Goal: Task Accomplishment & Management: Manage account settings

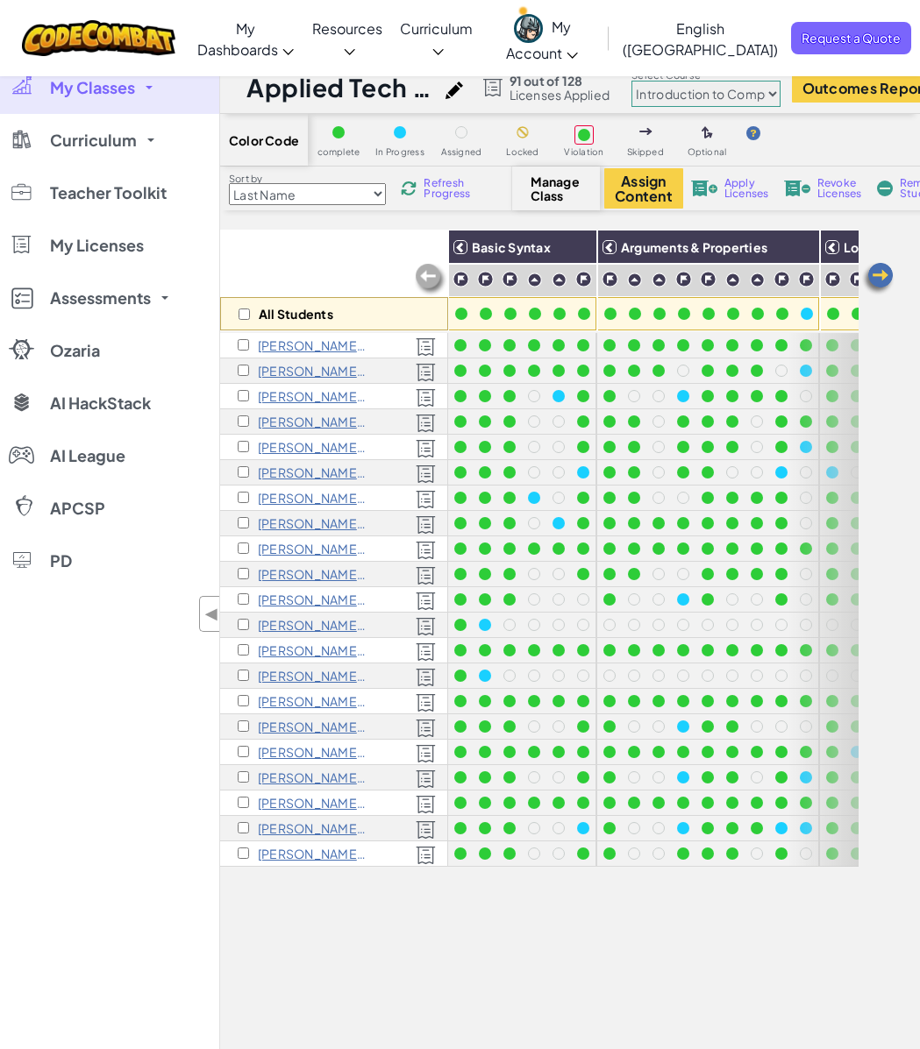
select select "560f1a9f22961295f9427742"
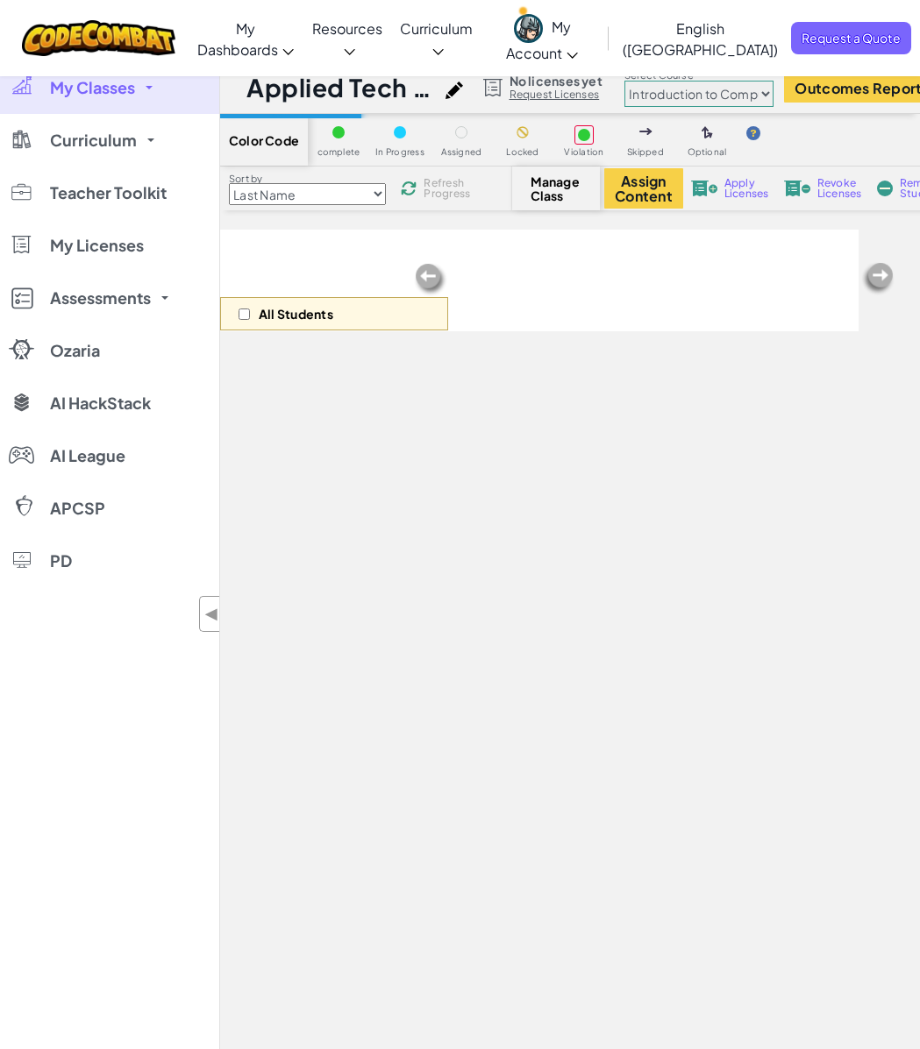
select select "560f1a9f22961295f9427742"
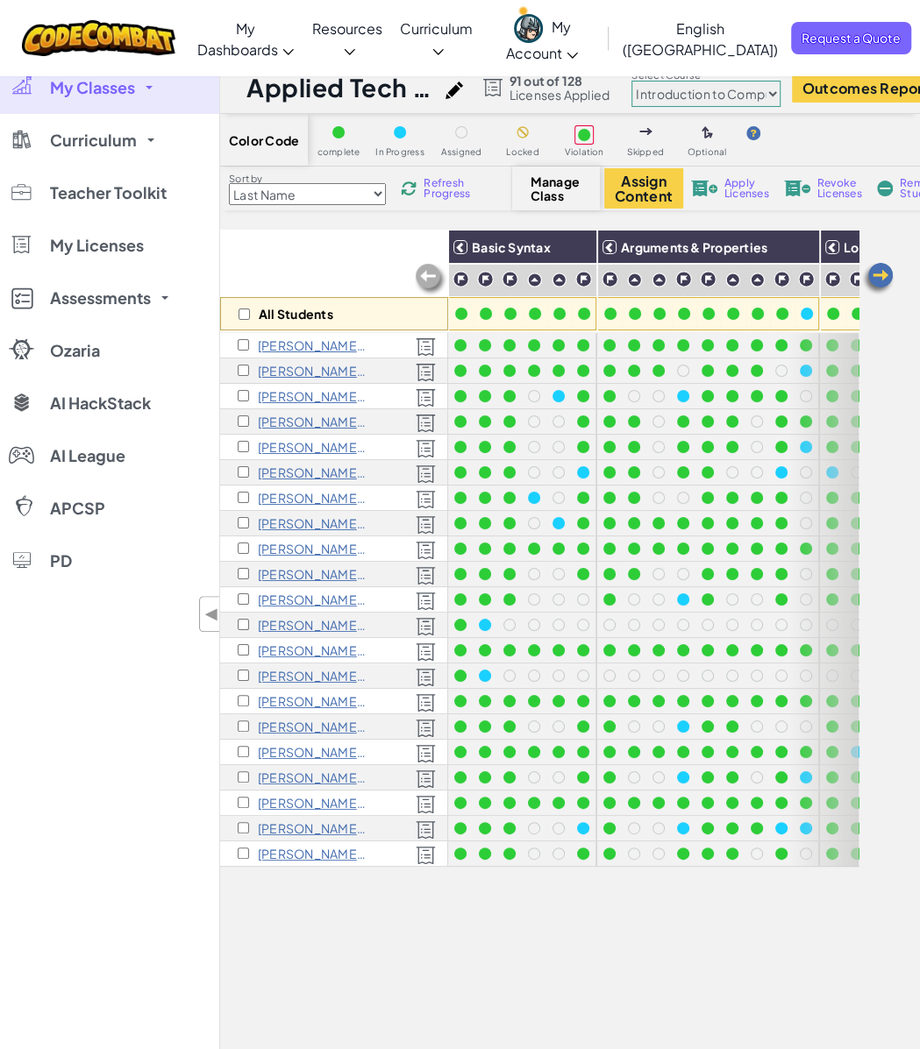
click at [125, 97] on link "My Classes" at bounding box center [109, 87] width 219 height 53
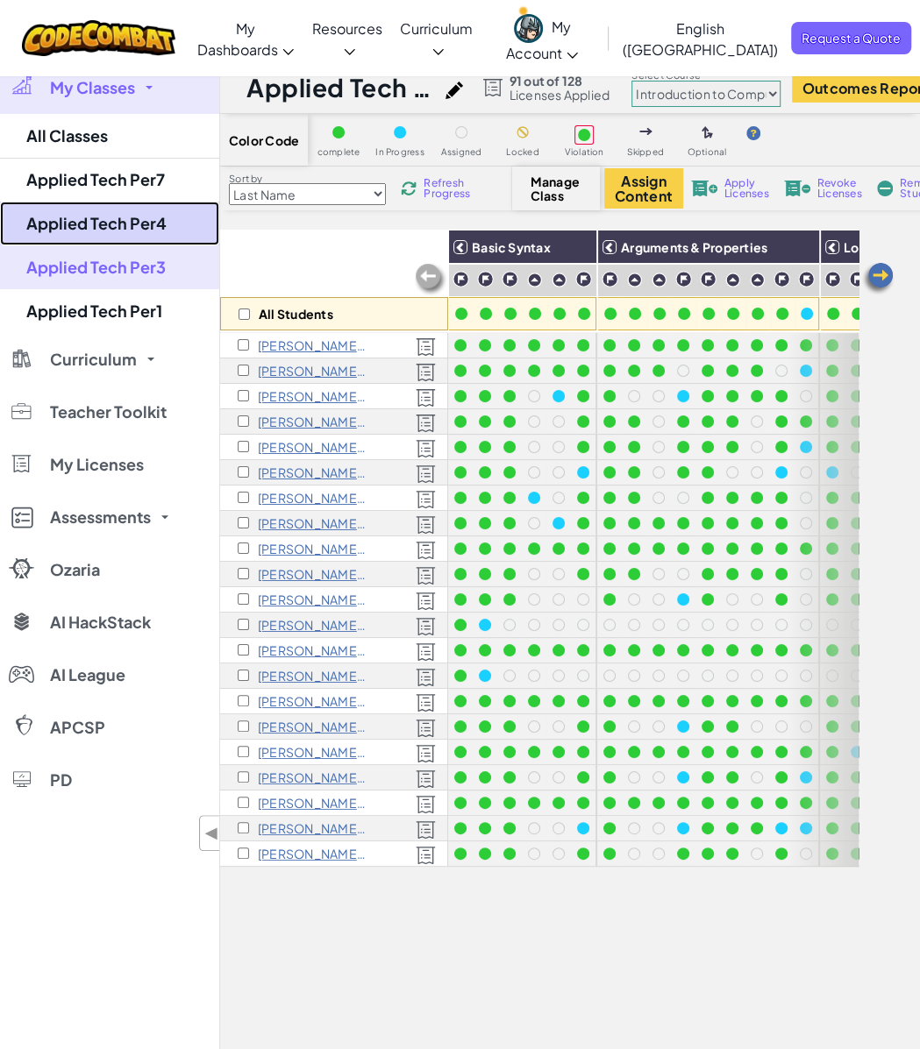
click at [100, 241] on link "Applied Tech Per4" at bounding box center [109, 224] width 219 height 44
select select "560f1a9f22961295f9427742"
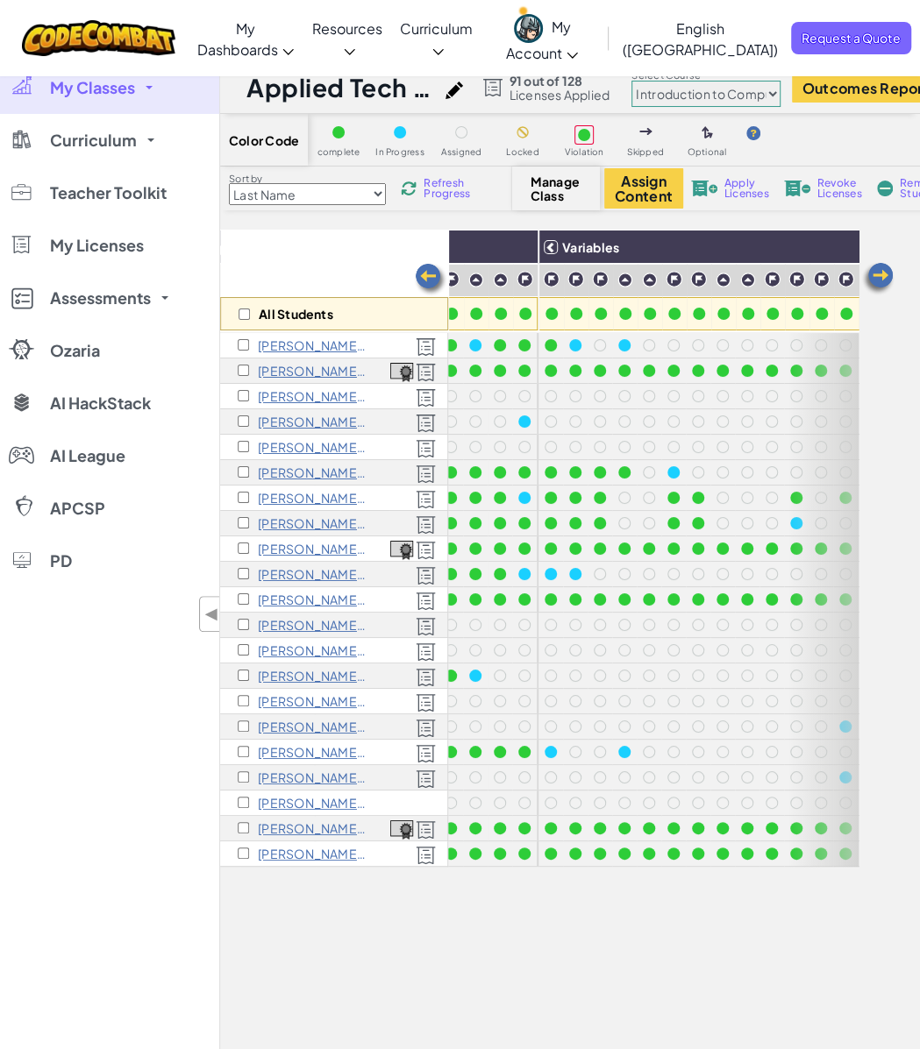
scroll to position [0, 529]
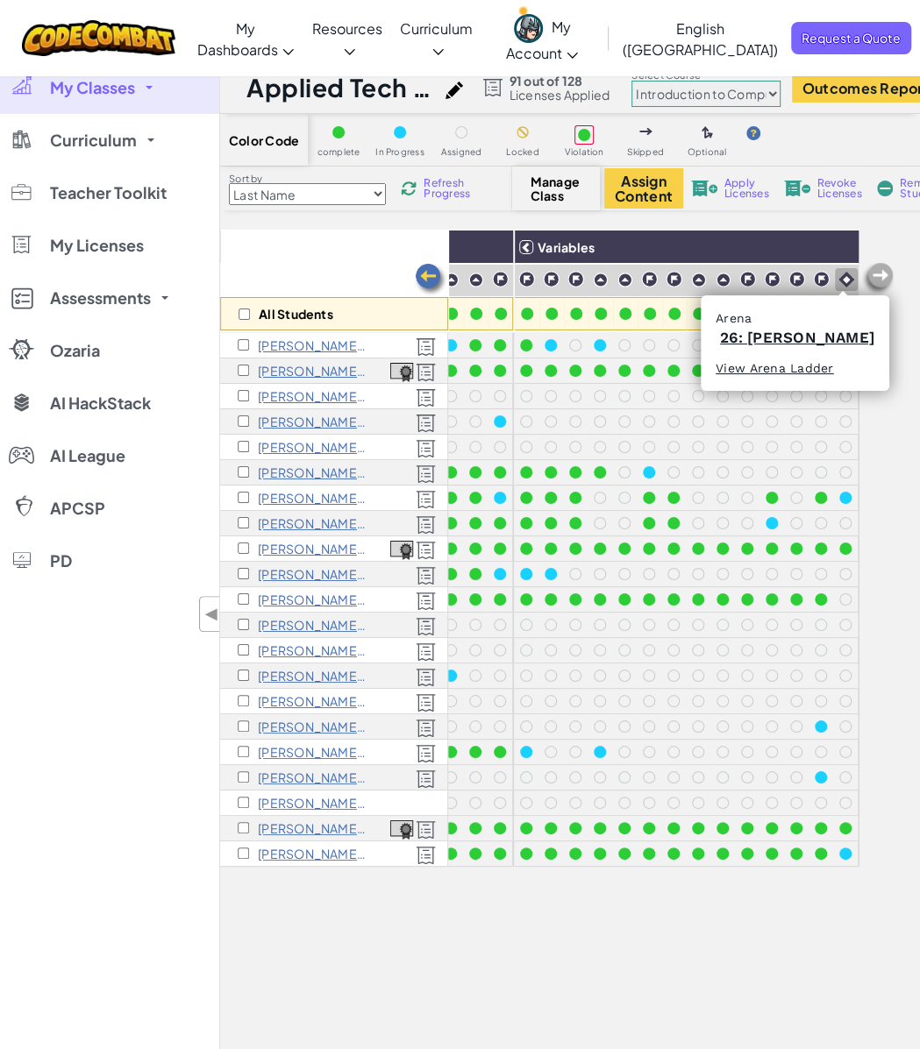
click at [839, 286] on img at bounding box center [846, 280] width 16 height 16
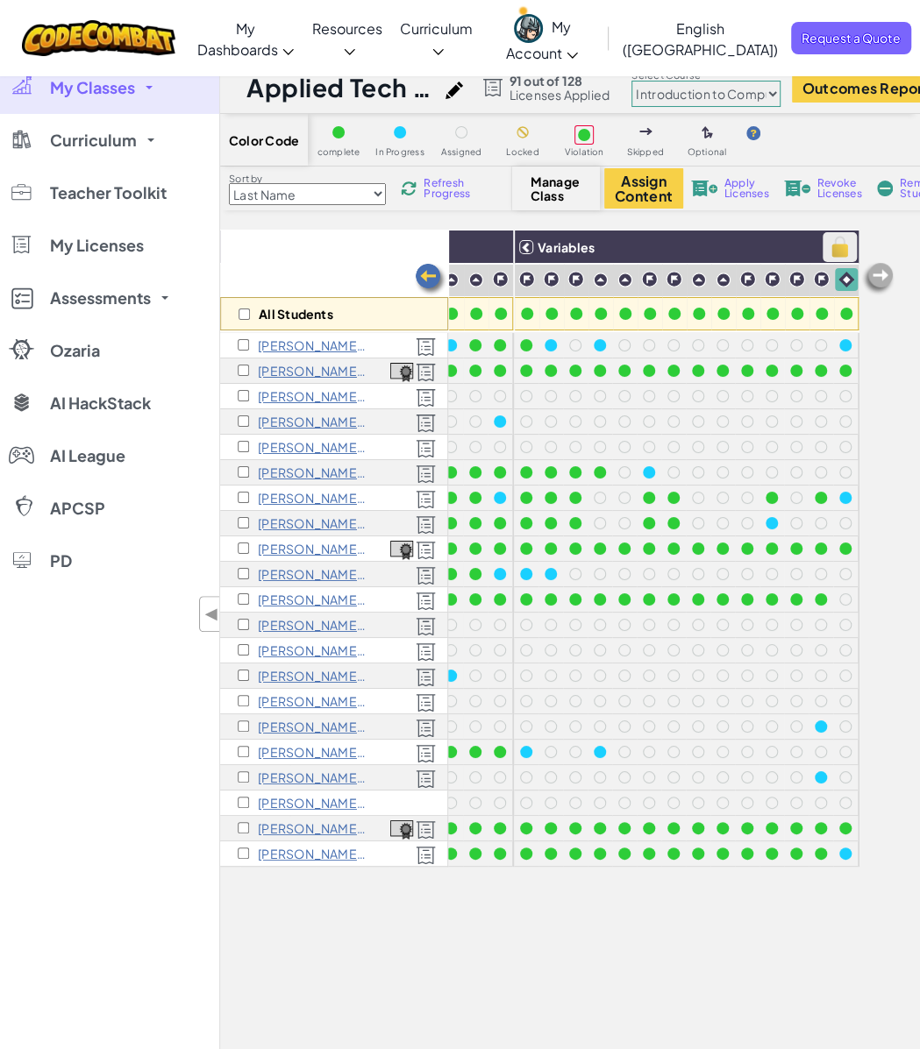
click at [830, 245] on img at bounding box center [839, 247] width 31 height 26
checkbox input "true"
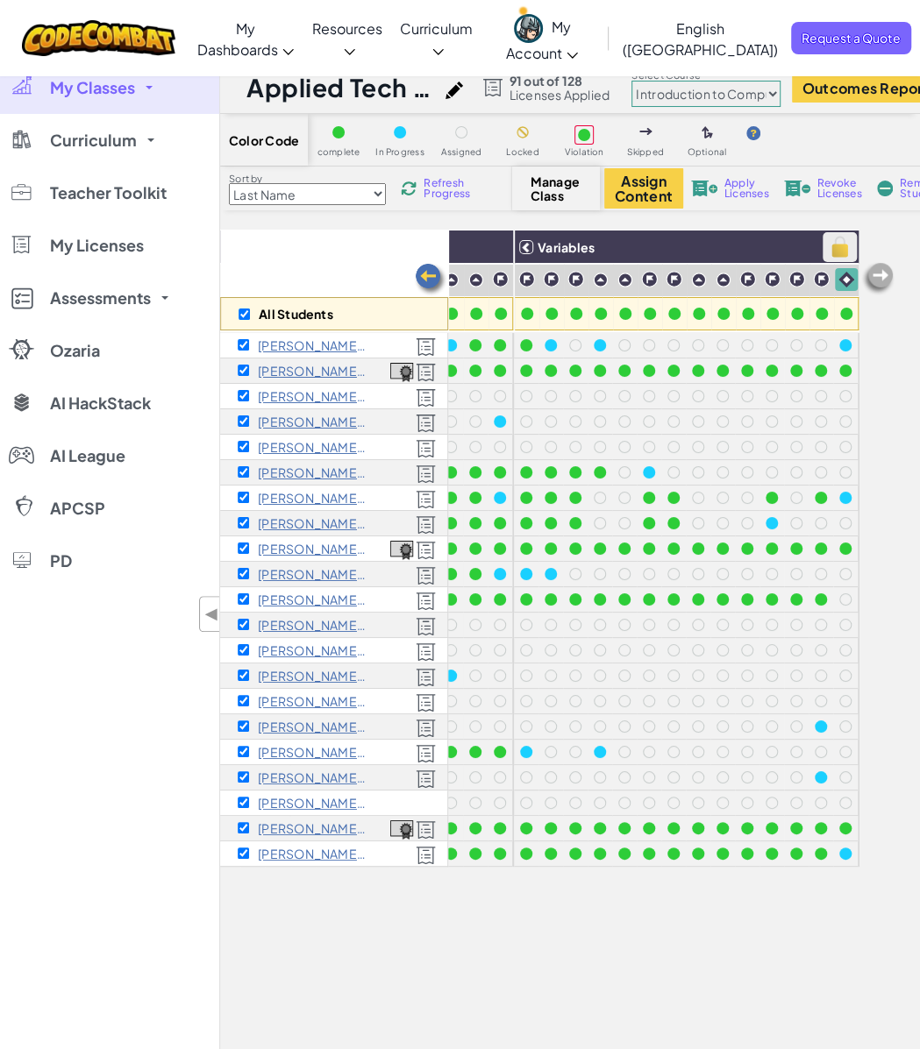
checkbox input "true"
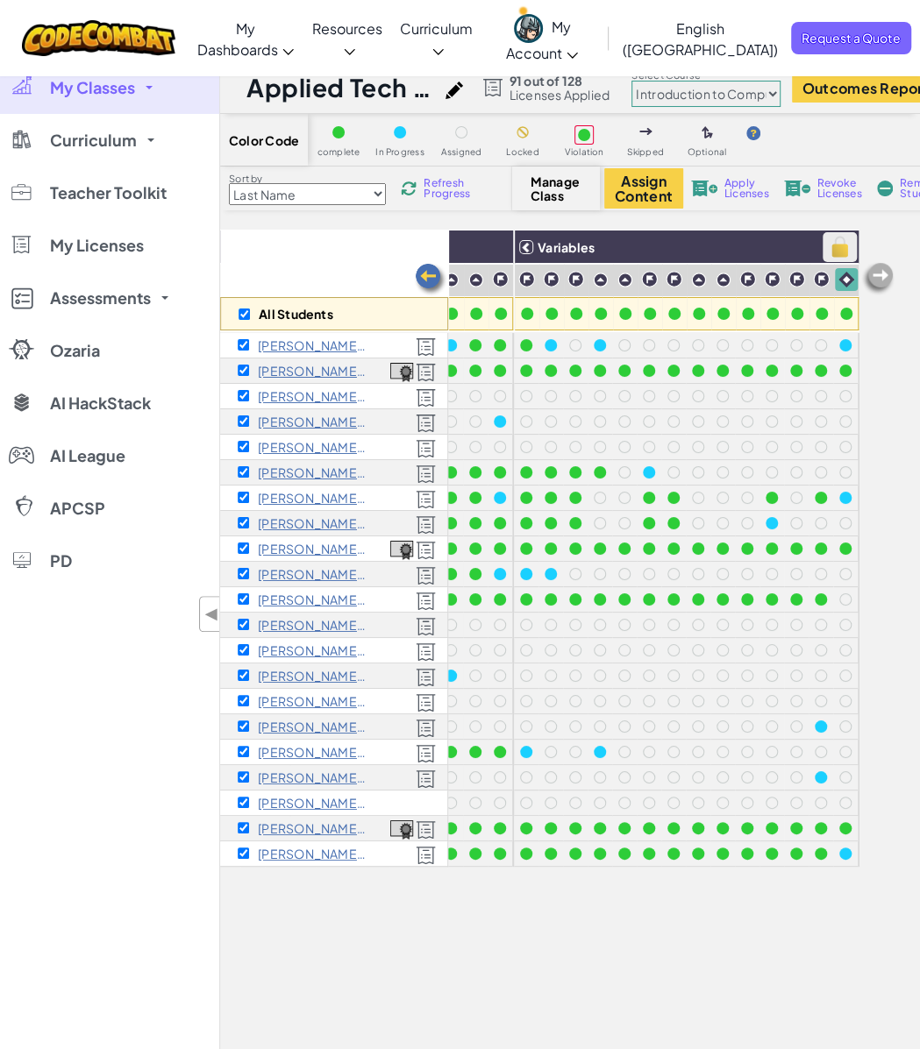
checkbox input "true"
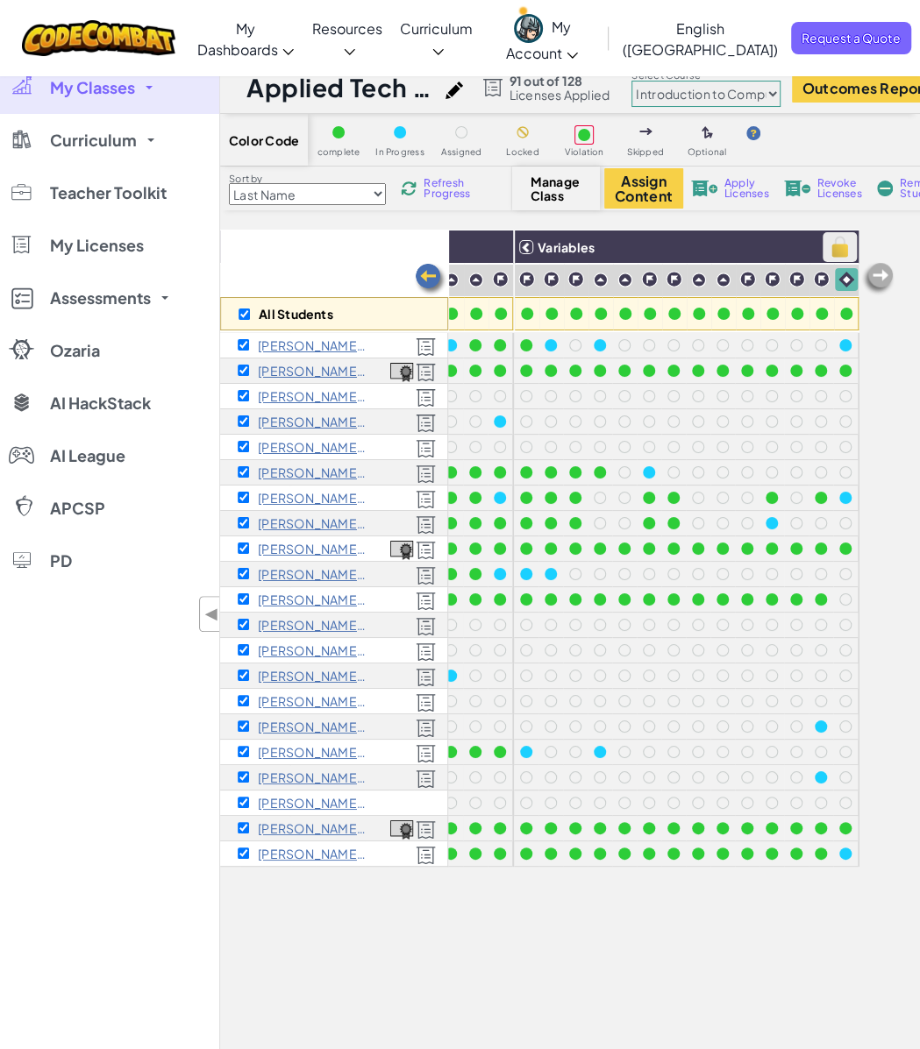
checkbox input "true"
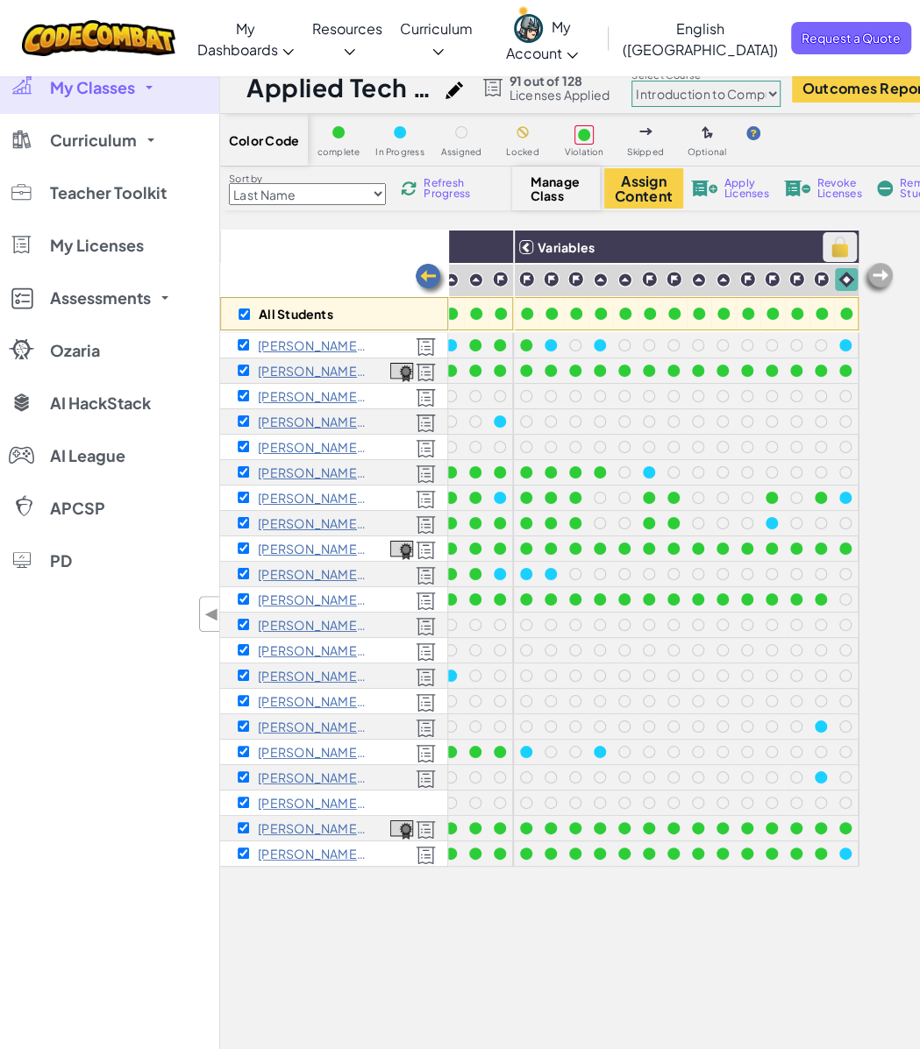
checkbox input "true"
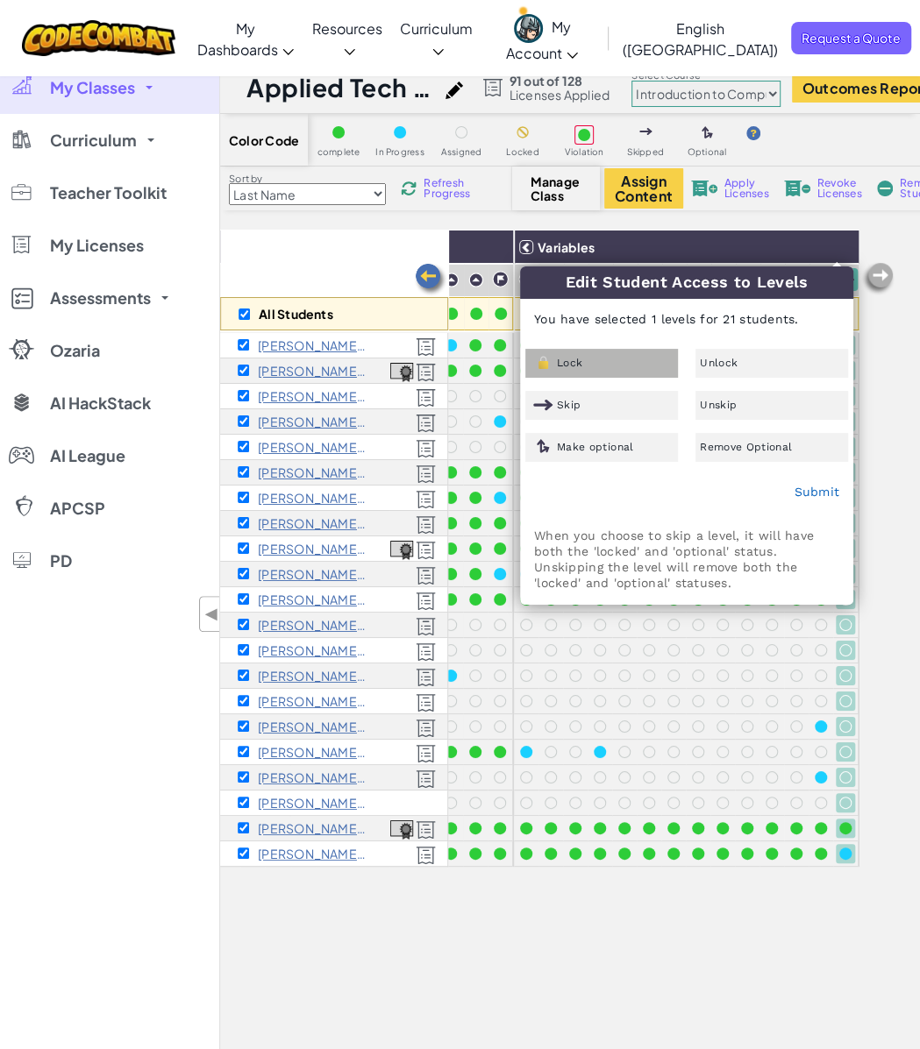
click at [616, 362] on div "Lock" at bounding box center [601, 363] width 153 height 29
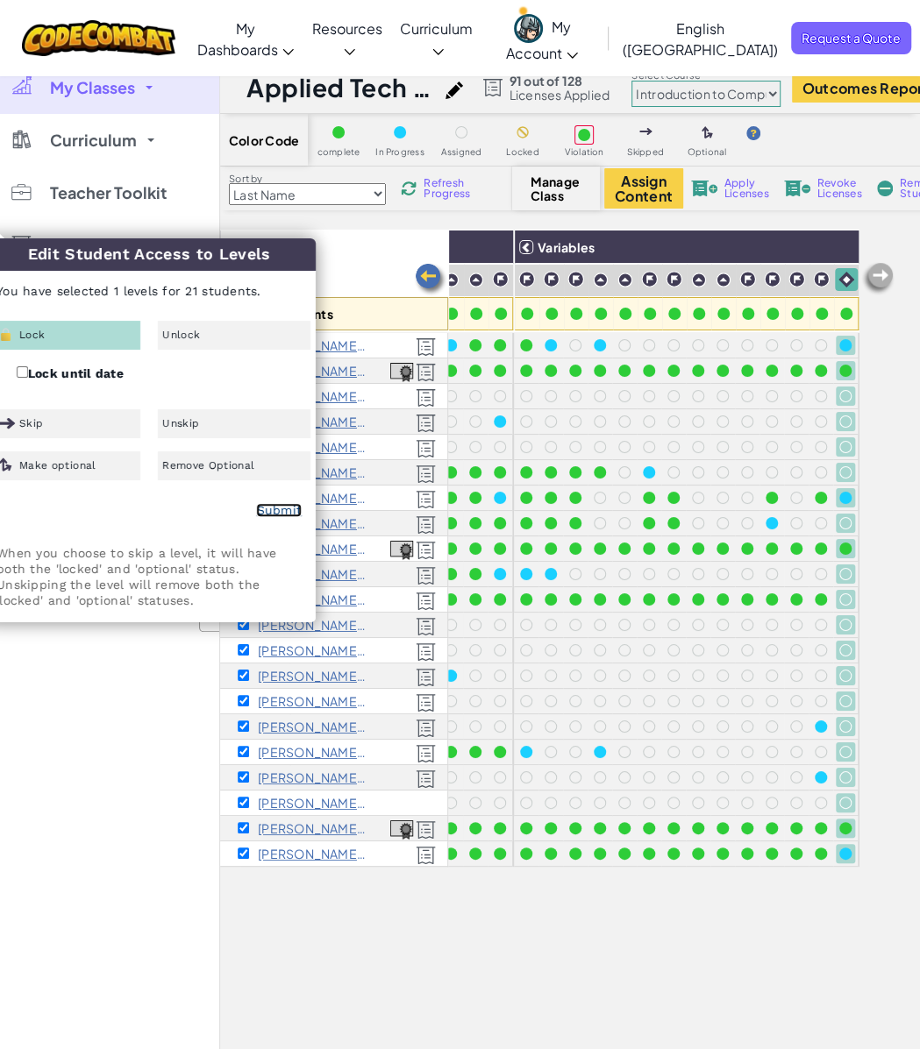
click at [275, 504] on link "Submit" at bounding box center [279, 510] width 46 height 14
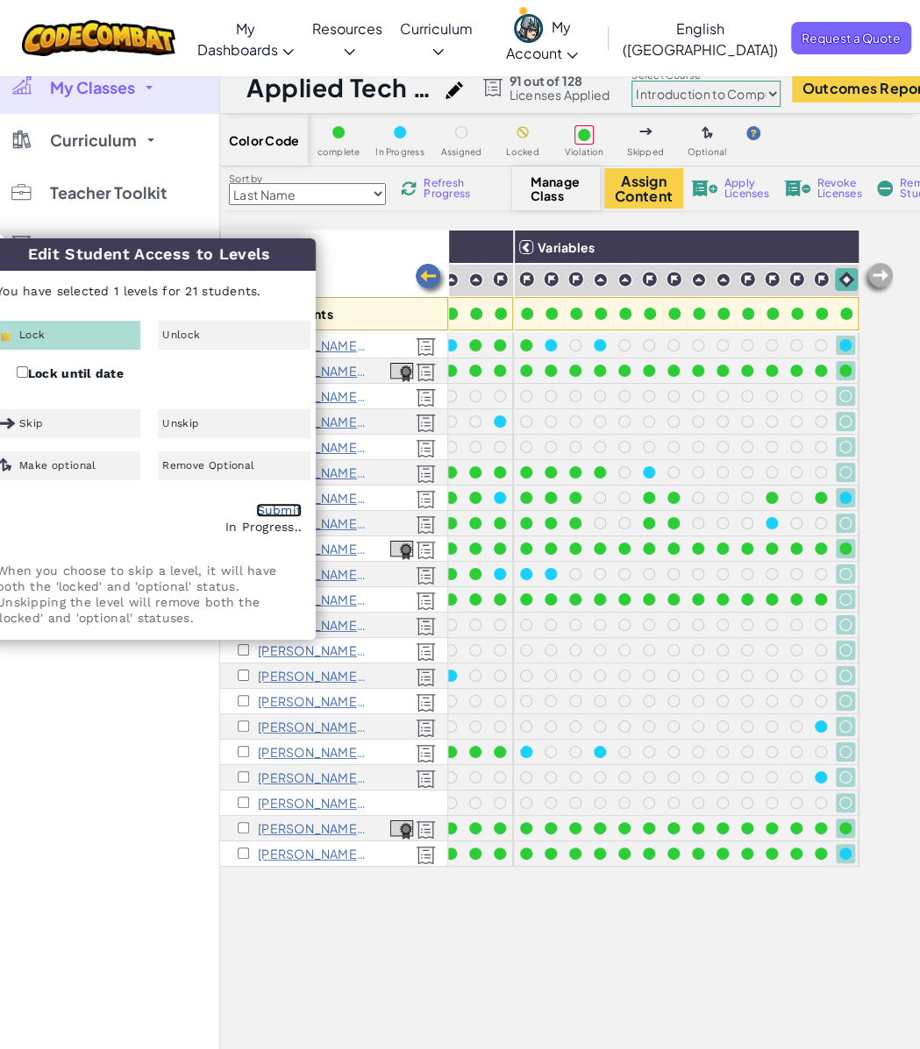
checkbox input "false"
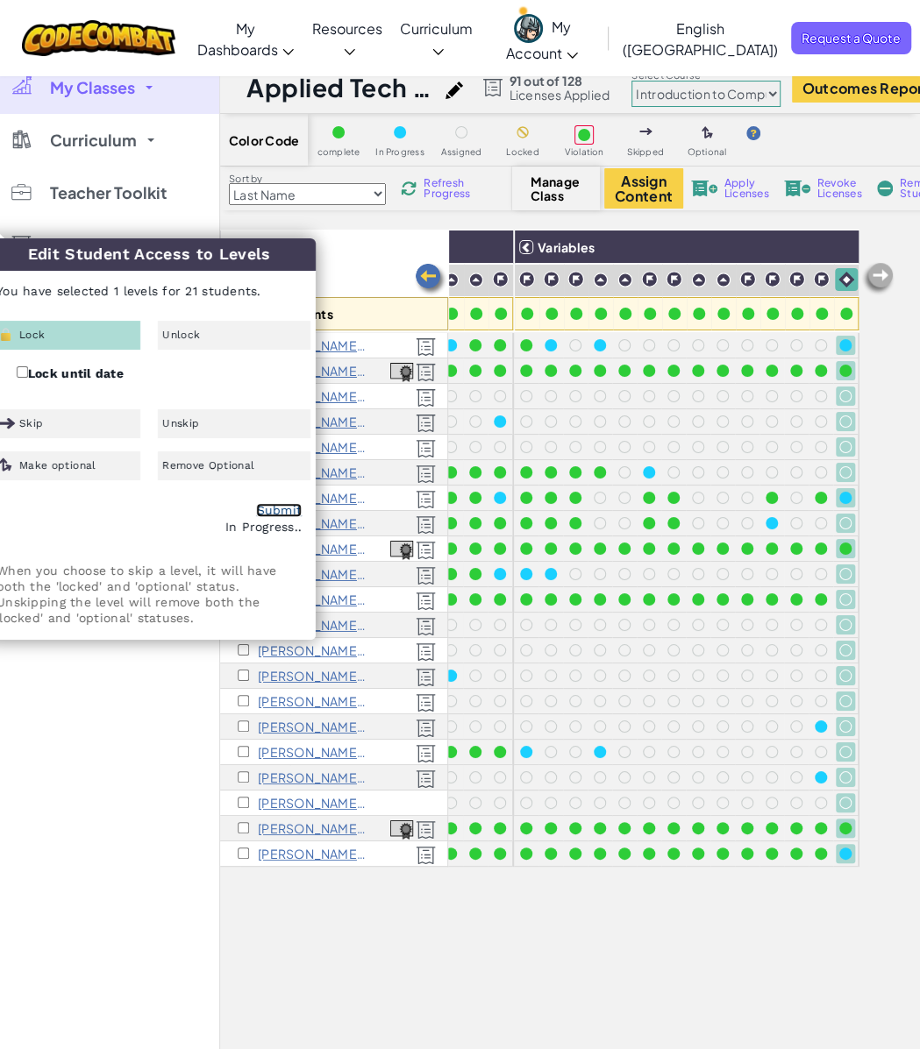
checkbox input "false"
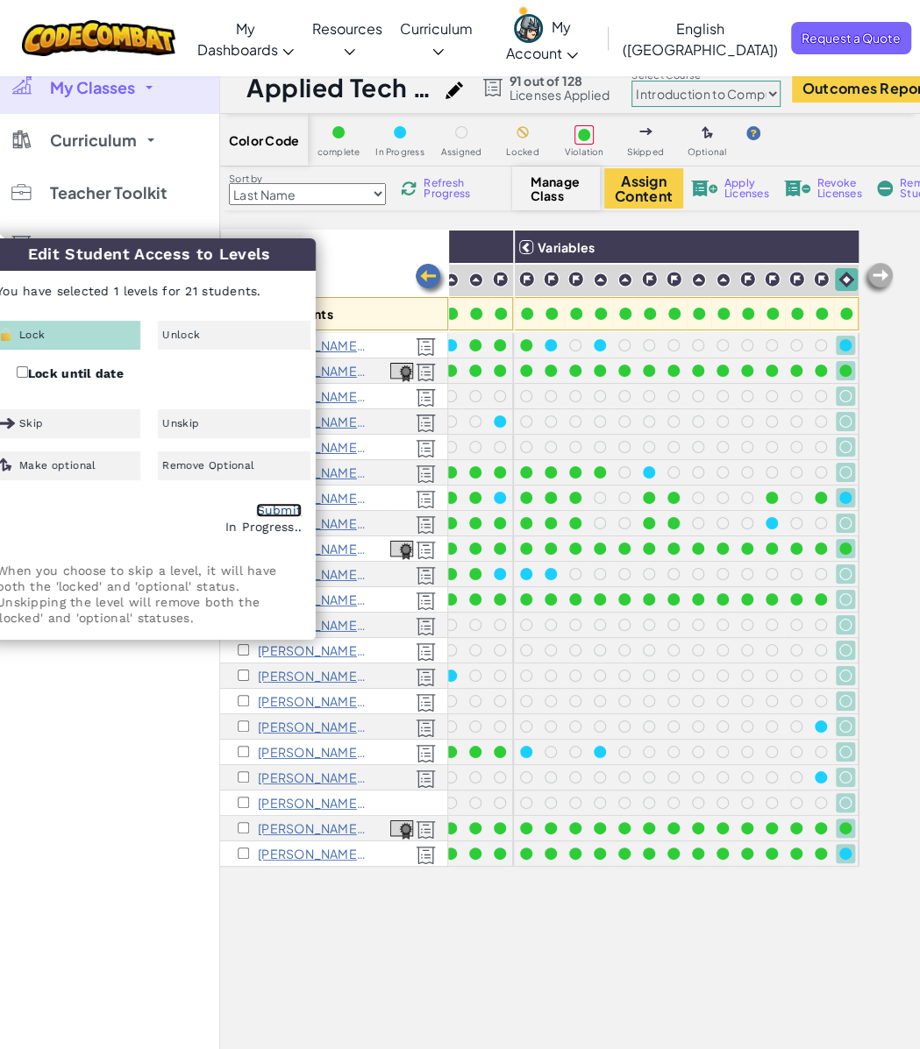
checkbox input "false"
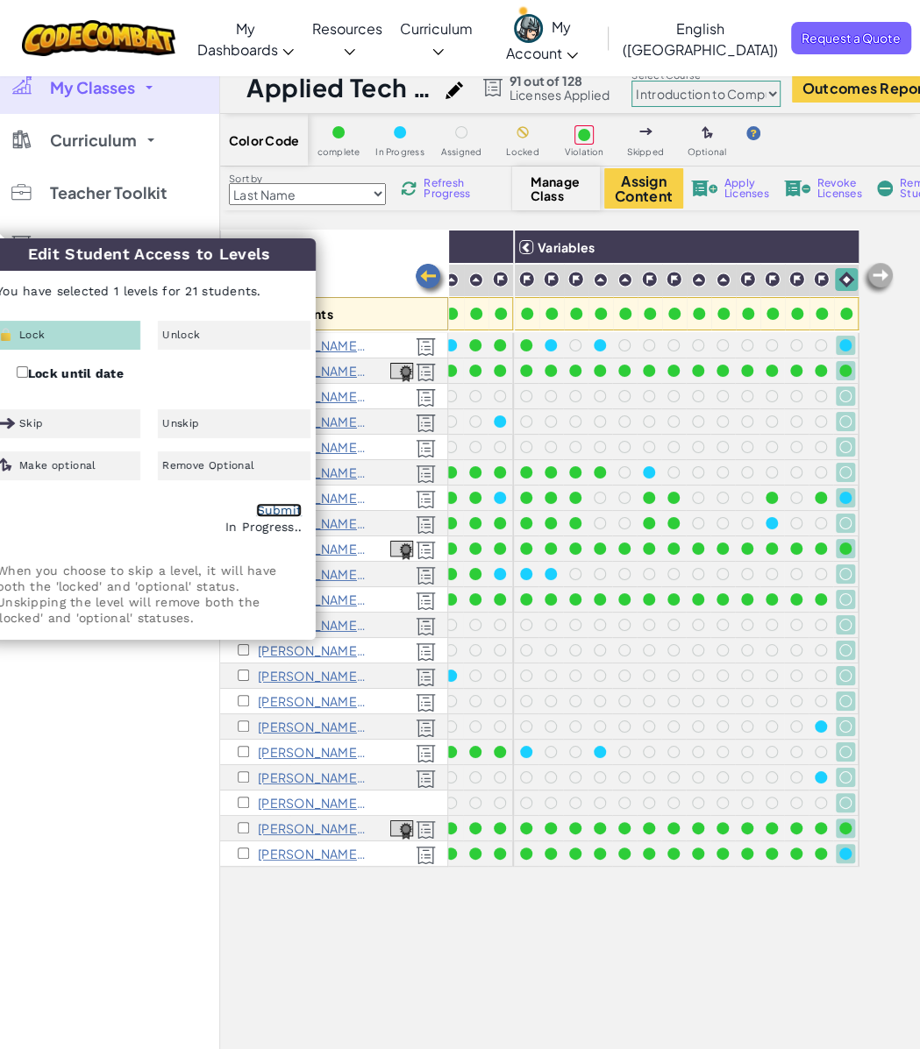
checkbox input "false"
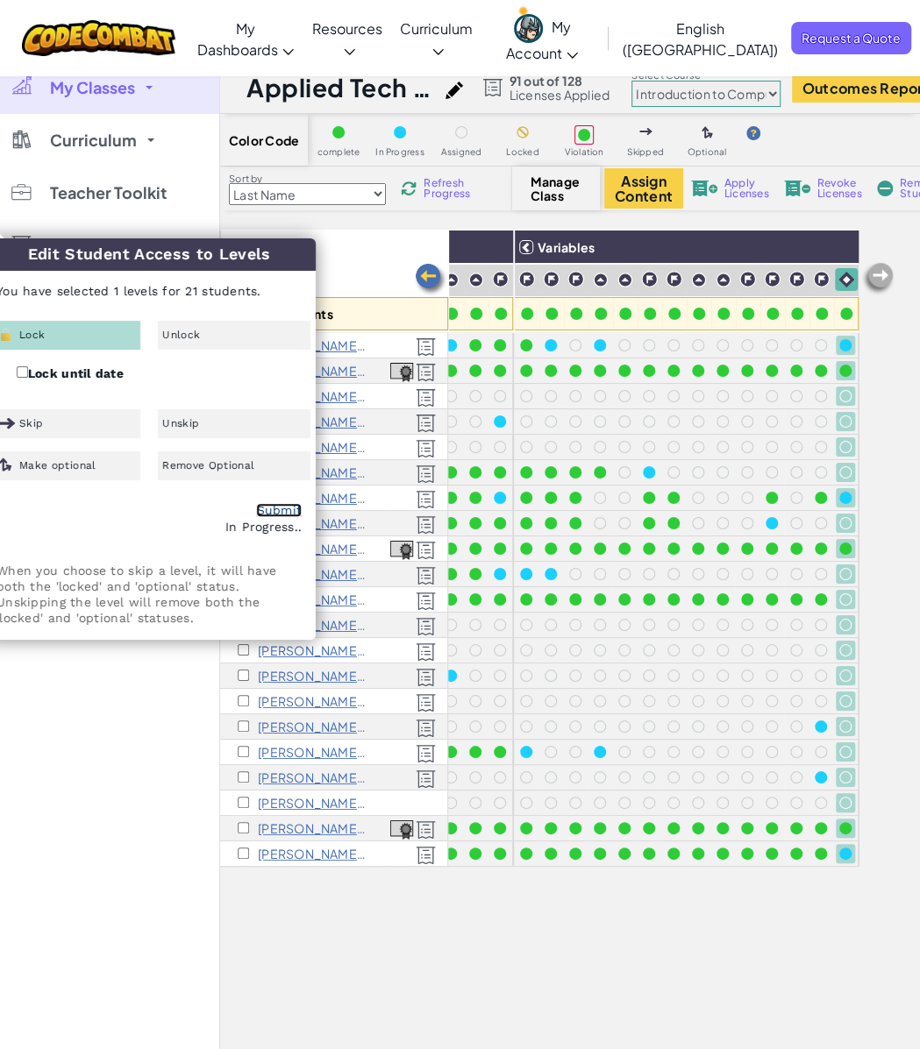
checkbox input "false"
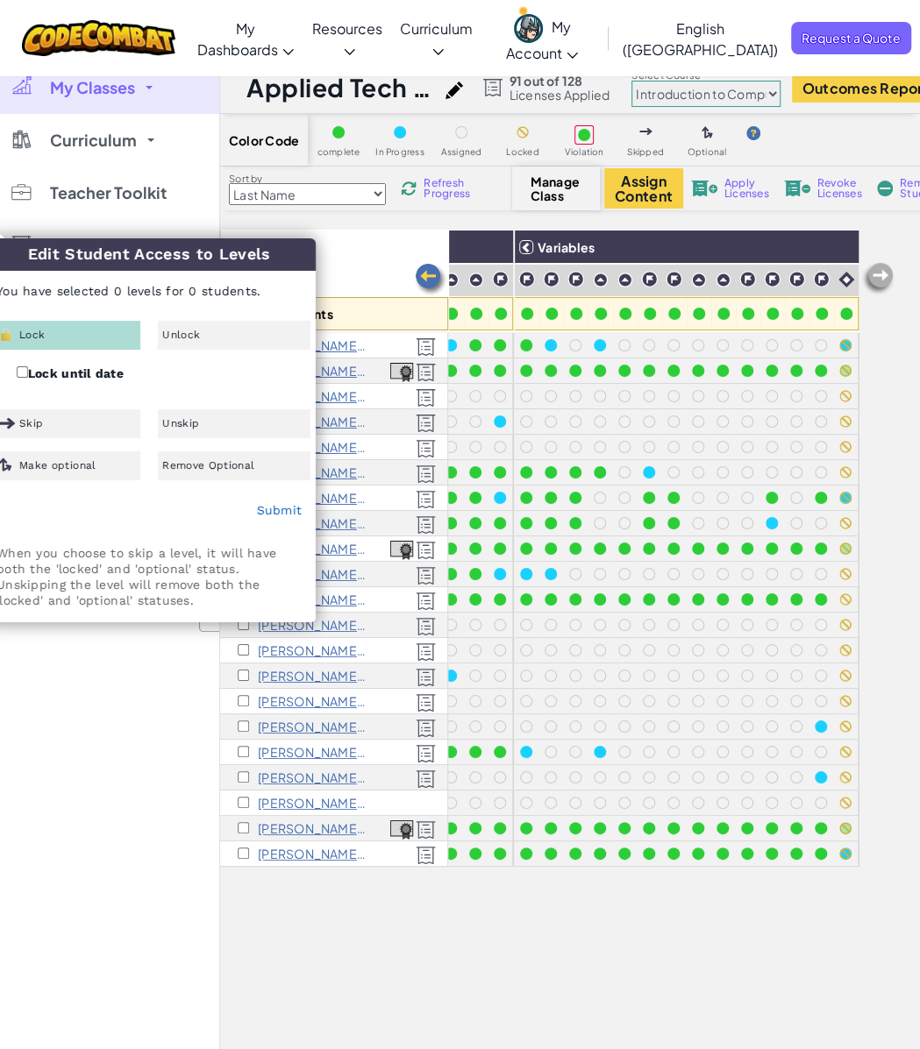
click at [86, 715] on div "My Classes All Classes Applied Tech Per7 Applied Tech Per4 Applied Tech Per3 Ap…" at bounding box center [109, 585] width 219 height 1049
